Goal: Information Seeking & Learning: Learn about a topic

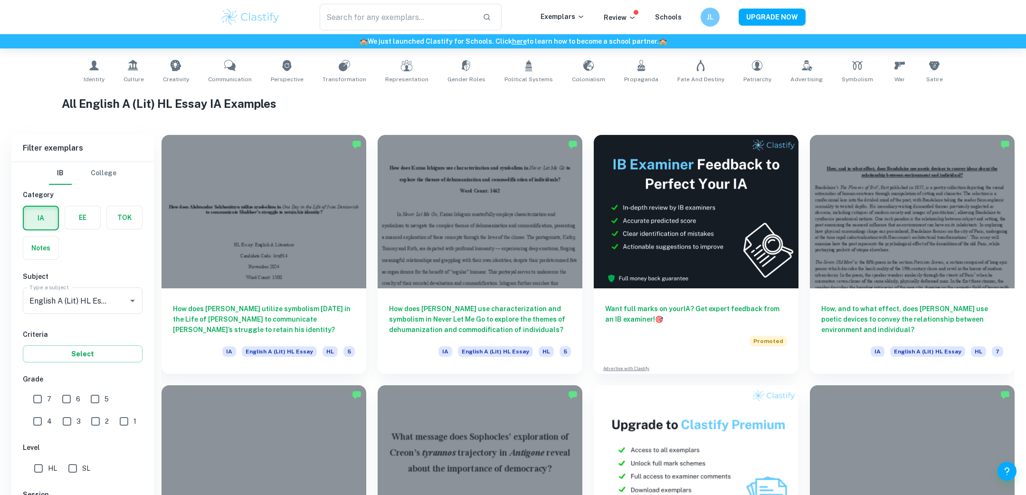
scroll to position [316, 0]
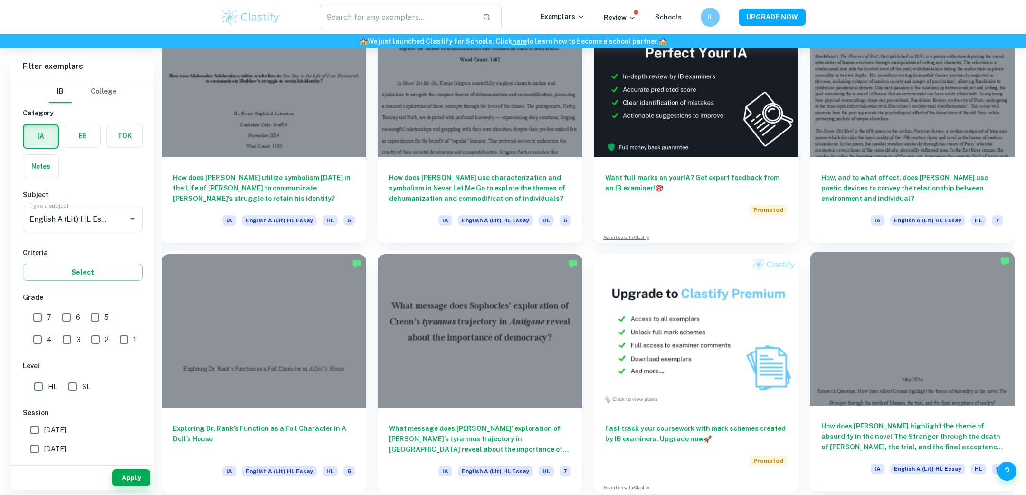
click at [883, 387] on div at bounding box center [912, 328] width 205 height 153
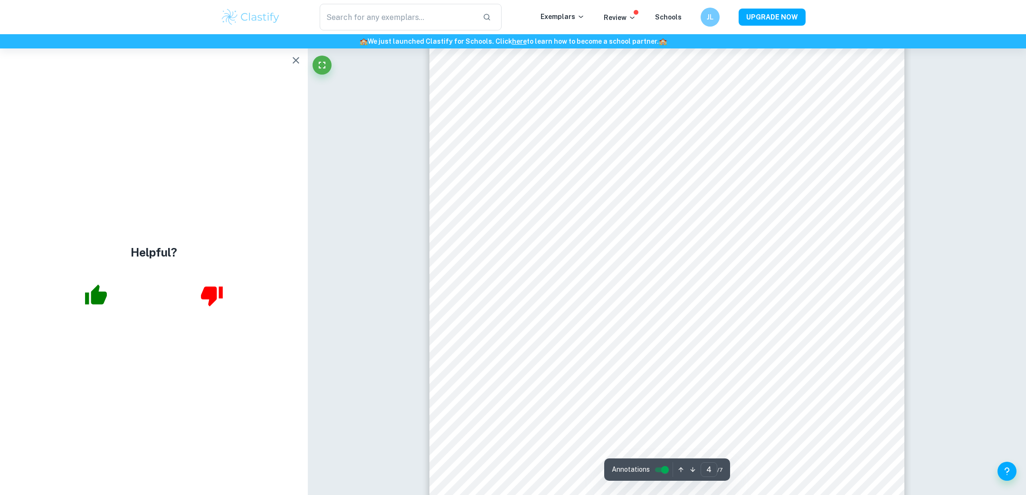
scroll to position [2180, 0]
type input "5"
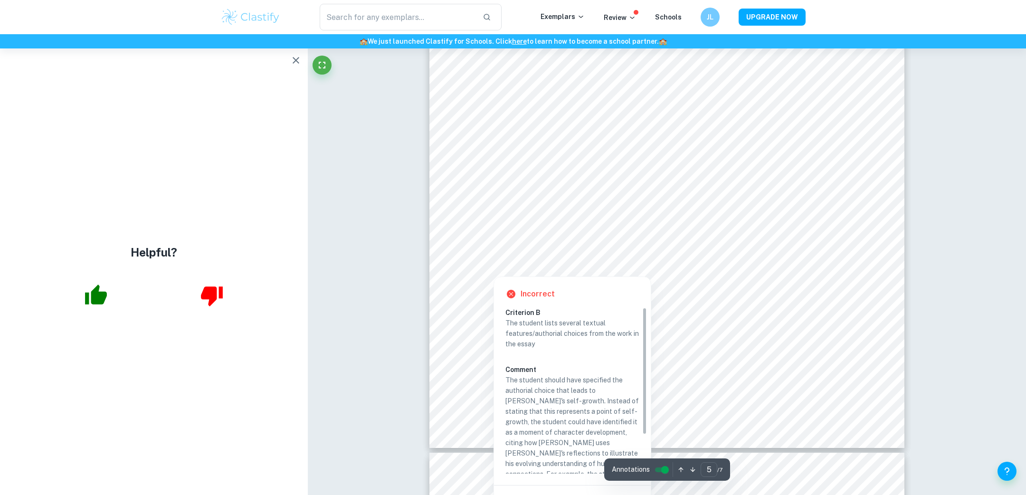
click at [682, 223] on div at bounding box center [747, 231] width 187 height 22
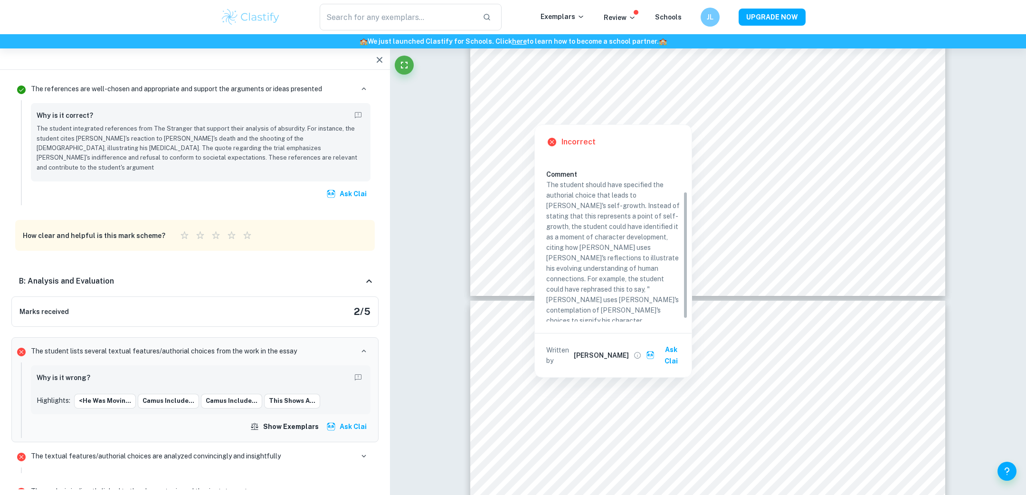
scroll to position [50, 0]
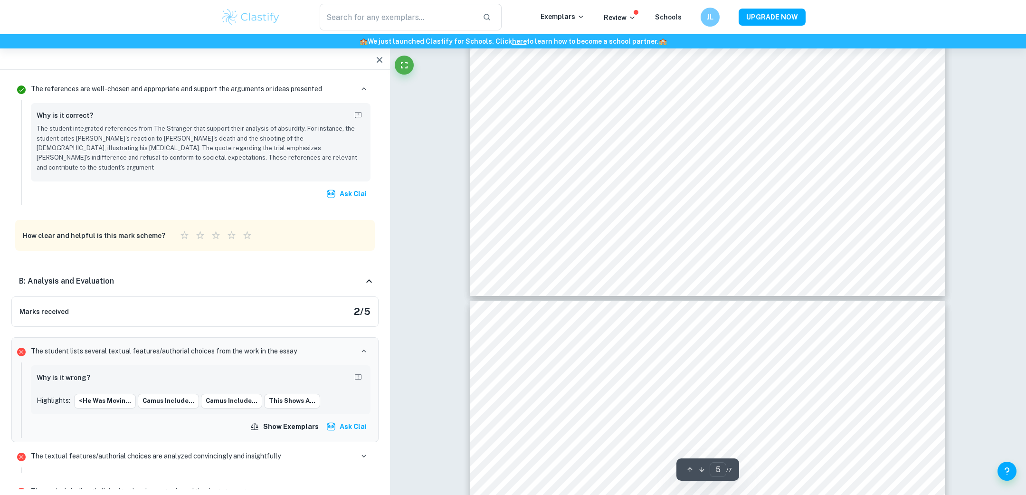
type input "6"
